Goal: Find specific page/section: Find specific page/section

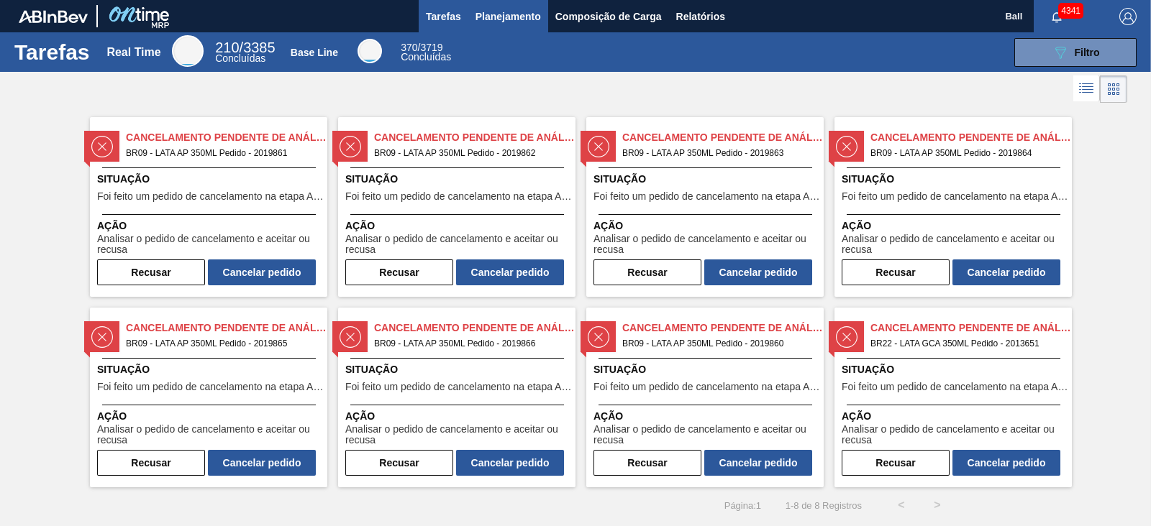
click at [509, 16] on span "Planejamento" at bounding box center [507, 16] width 65 height 17
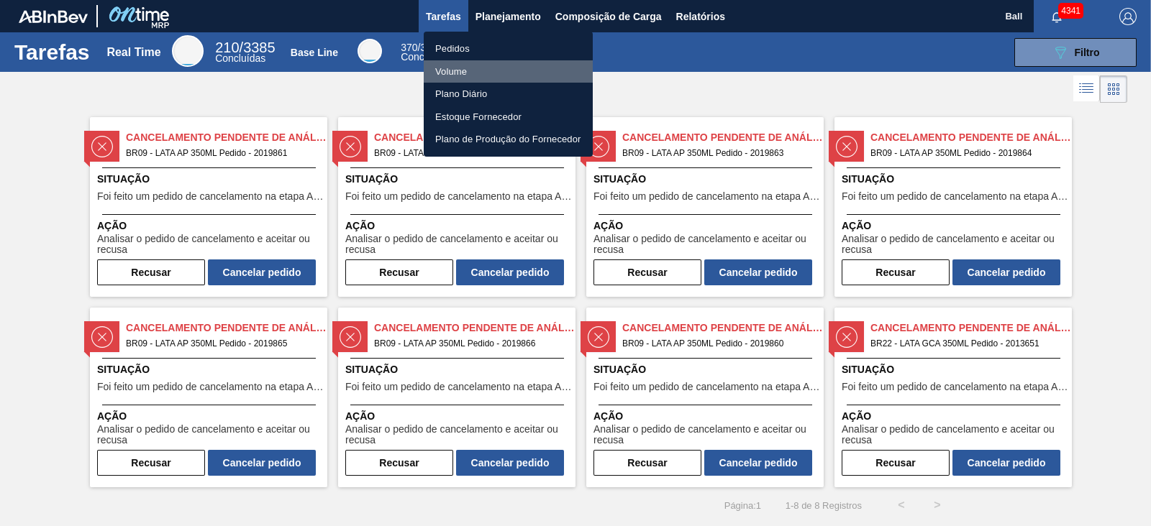
click at [457, 70] on li "Volume" at bounding box center [508, 71] width 169 height 23
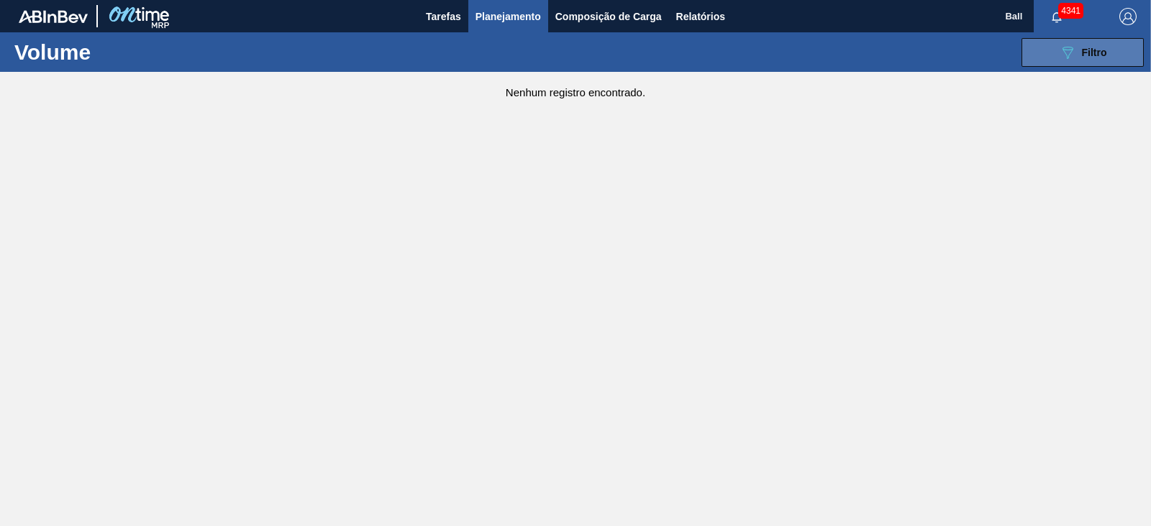
click at [1105, 65] on button "089F7B8B-B2A5-4AFE-B5C0-19BA573D28AC Filtro" at bounding box center [1082, 52] width 122 height 29
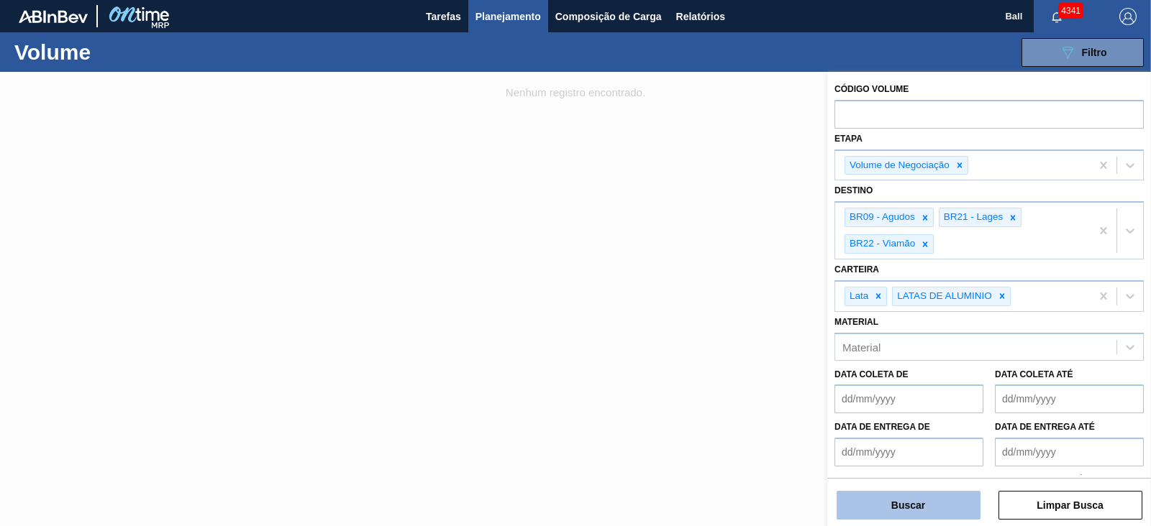
click at [926, 508] on button "Buscar" at bounding box center [908, 505] width 144 height 29
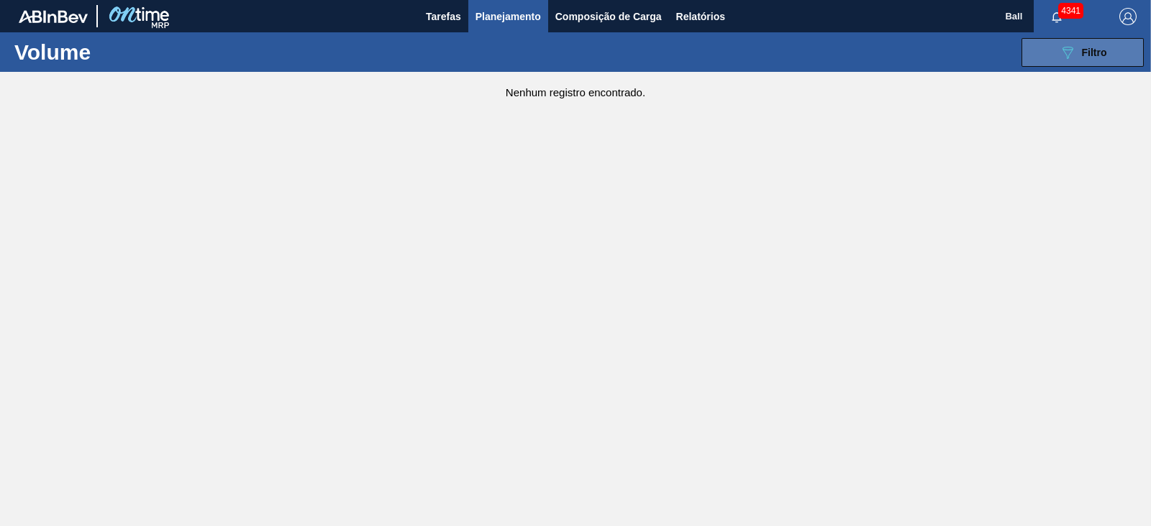
click at [1070, 53] on icon at bounding box center [1067, 53] width 11 height 12
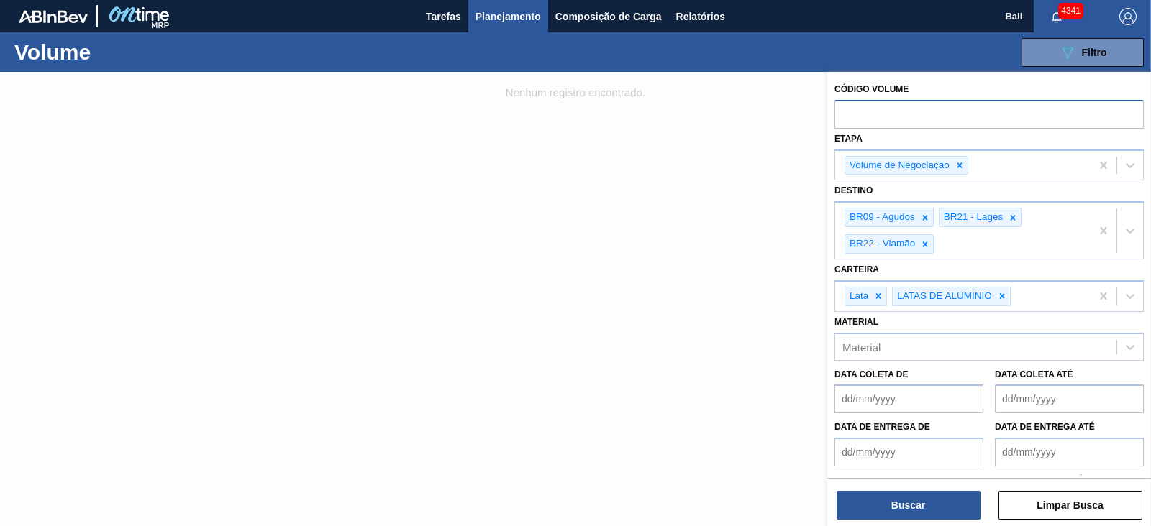
click at [927, 119] on input "text" at bounding box center [988, 113] width 309 height 27
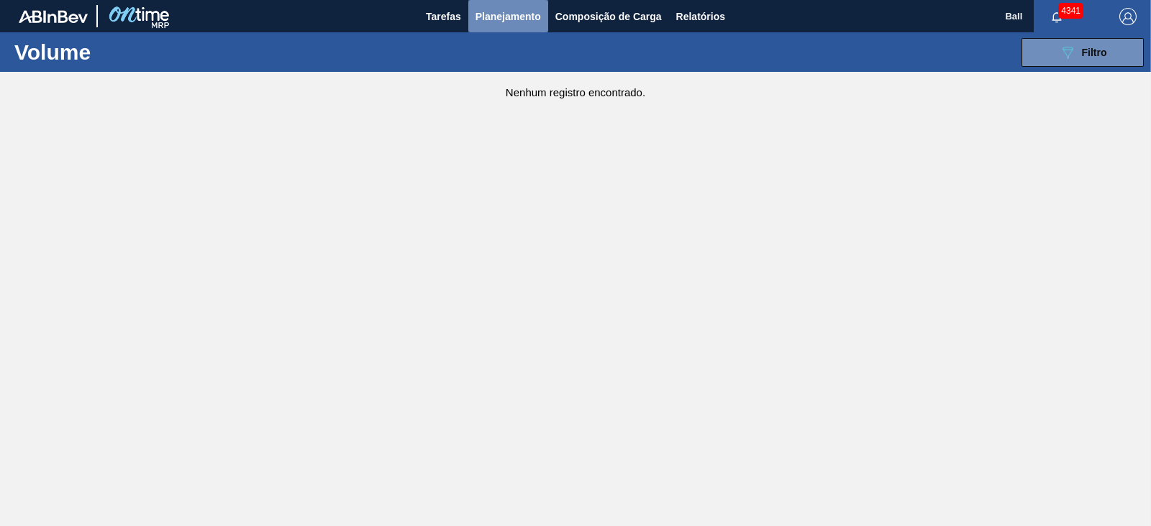
click at [520, 15] on span "Planejamento" at bounding box center [507, 16] width 65 height 17
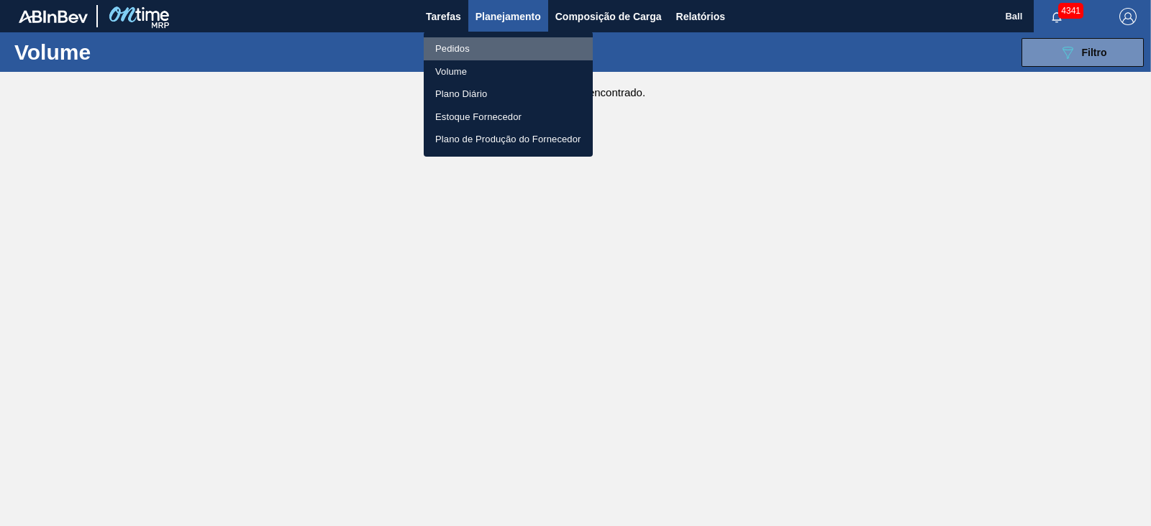
click at [467, 50] on li "Pedidos" at bounding box center [508, 48] width 169 height 23
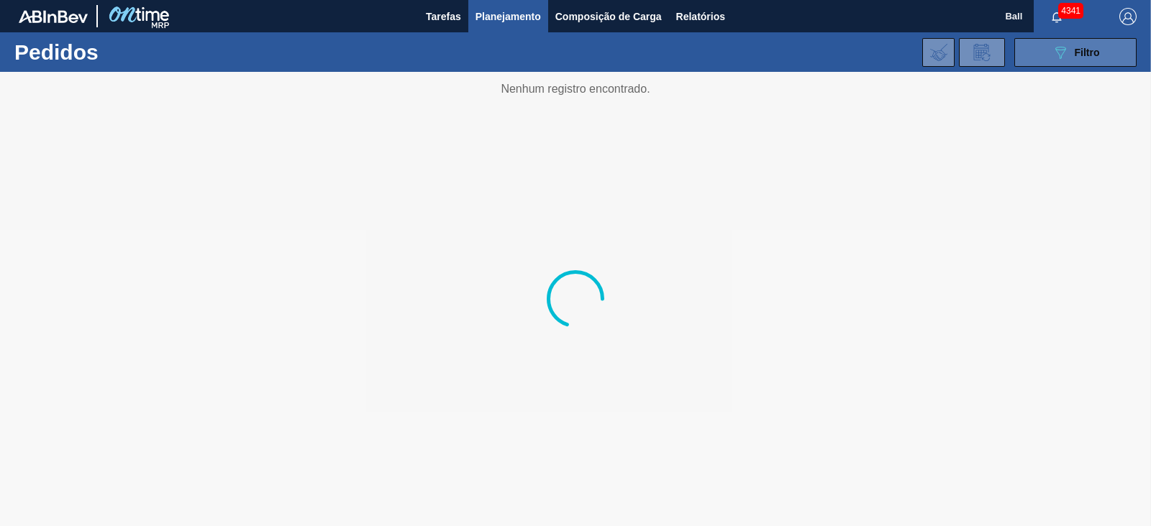
click at [1032, 53] on button "089F7B8B-B2A5-4AFE-B5C0-19BA573D28AC Filtro" at bounding box center [1075, 52] width 122 height 29
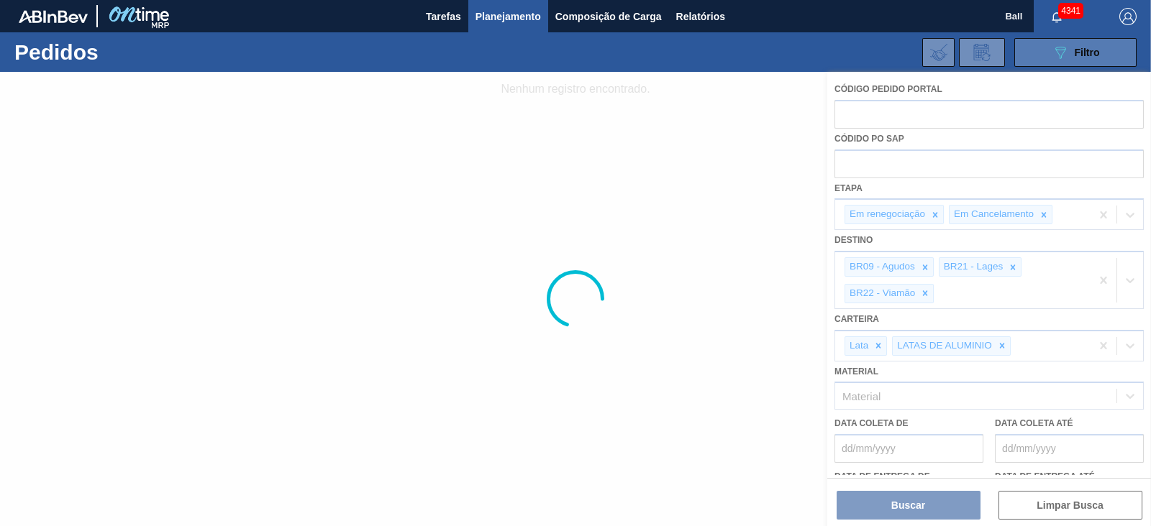
click at [1032, 53] on button "089F7B8B-B2A5-4AFE-B5C0-19BA573D28AC Filtro" at bounding box center [1075, 52] width 122 height 29
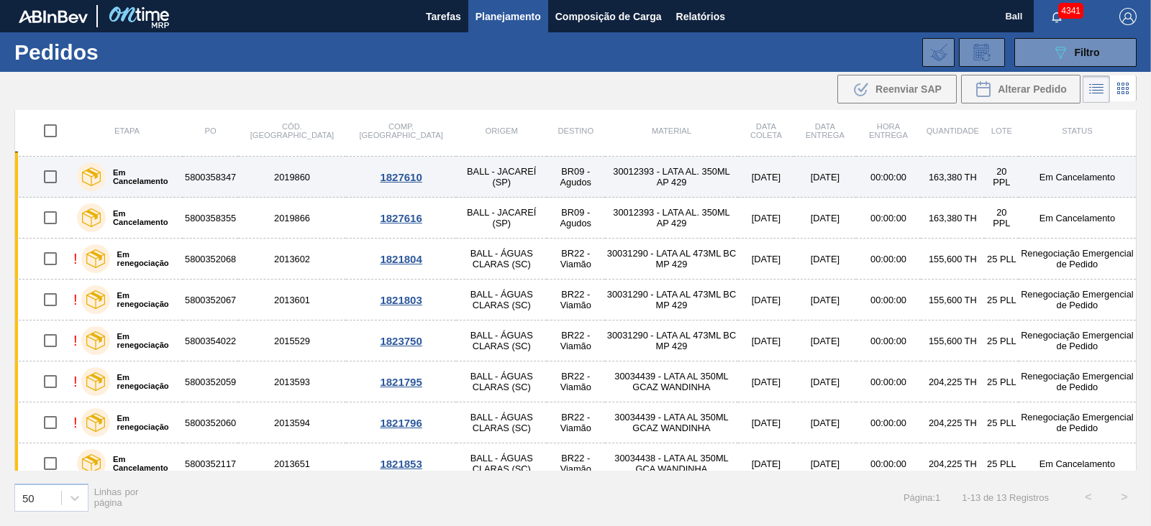
scroll to position [213, 0]
